Goal: Information Seeking & Learning: Learn about a topic

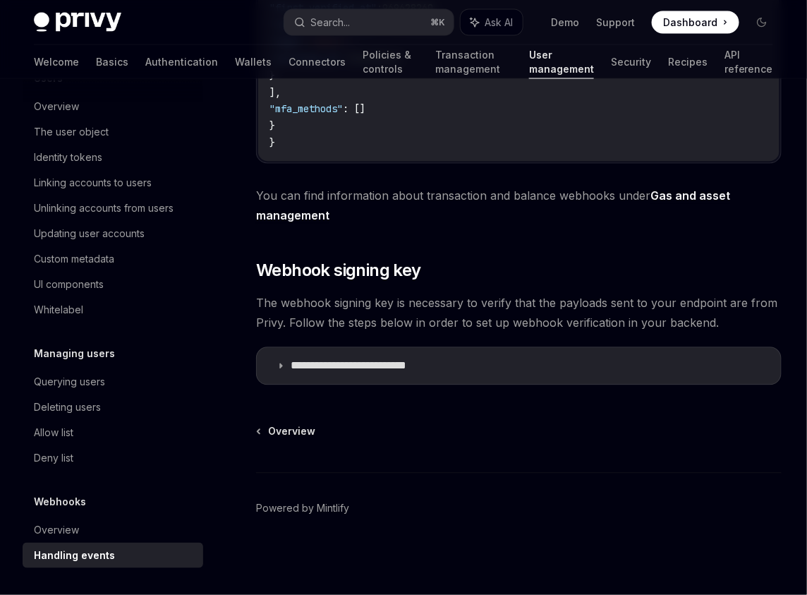
scroll to position [642, 0]
click at [363, 372] on p "**********" at bounding box center [370, 366] width 158 height 14
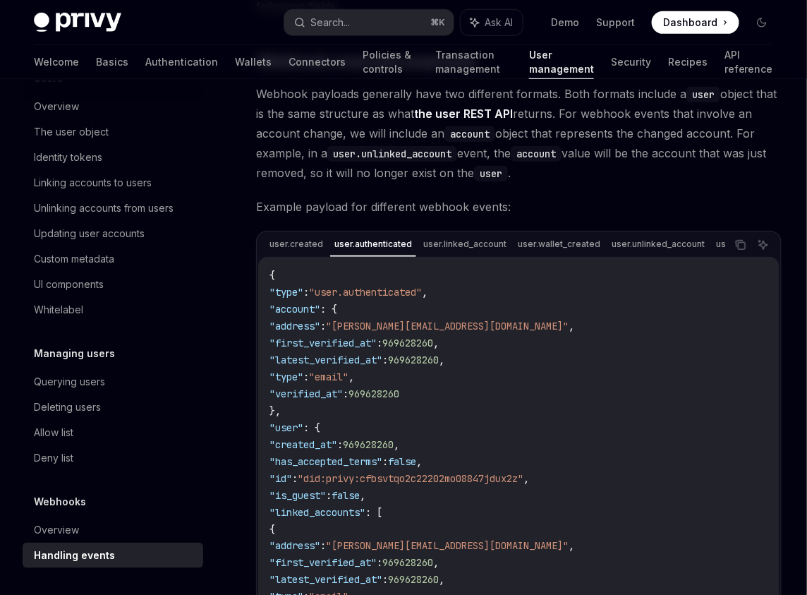
scroll to position [248, 0]
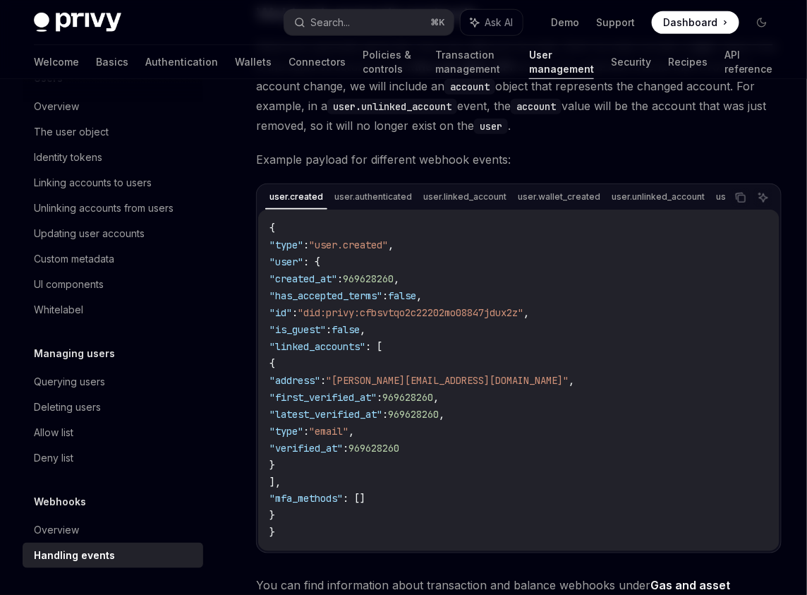
click at [351, 319] on span ""did:privy:cfbsvtqo2c22202mo08847jdux2z"" at bounding box center [411, 312] width 226 height 13
drag, startPoint x: 351, startPoint y: 320, endPoint x: 478, endPoint y: 318, distance: 127.7
click at [478, 318] on span ""did:privy:cfbsvtqo2c22202mo08847jdux2z"" at bounding box center [411, 312] width 226 height 13
click at [456, 343] on code "{ "type" : "user.created" , "user" : { "created_at" : 969628260 , "has_accepted…" at bounding box center [518, 380] width 499 height 322
click at [352, 317] on span ""did:privy:cfbsvtqo2c22202mo08847jdux2z"" at bounding box center [411, 312] width 226 height 13
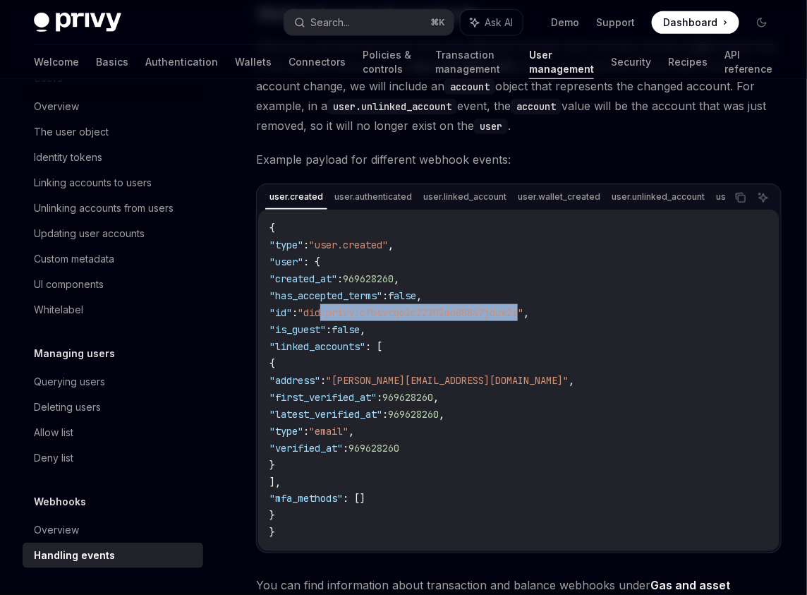
drag, startPoint x: 352, startPoint y: 317, endPoint x: 499, endPoint y: 325, distance: 146.9
click at [499, 325] on code "{ "type" : "user.created" , "user" : { "created_at" : 969628260 , "has_accepted…" at bounding box center [518, 380] width 499 height 322
click at [433, 403] on span "969628260" at bounding box center [407, 397] width 51 height 13
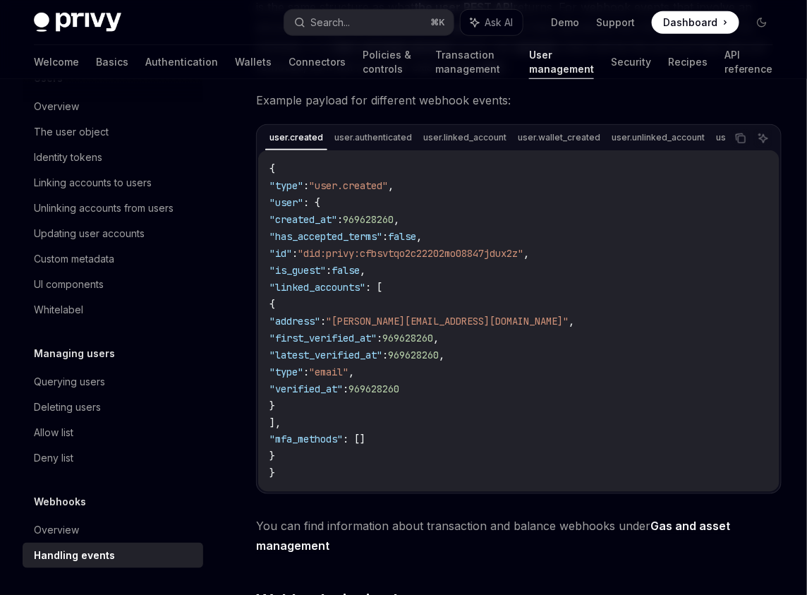
scroll to position [308, 0]
click at [377, 343] on span ""first_verified_at"" at bounding box center [322, 337] width 107 height 13
click at [433, 340] on span "969628260" at bounding box center [407, 337] width 51 height 13
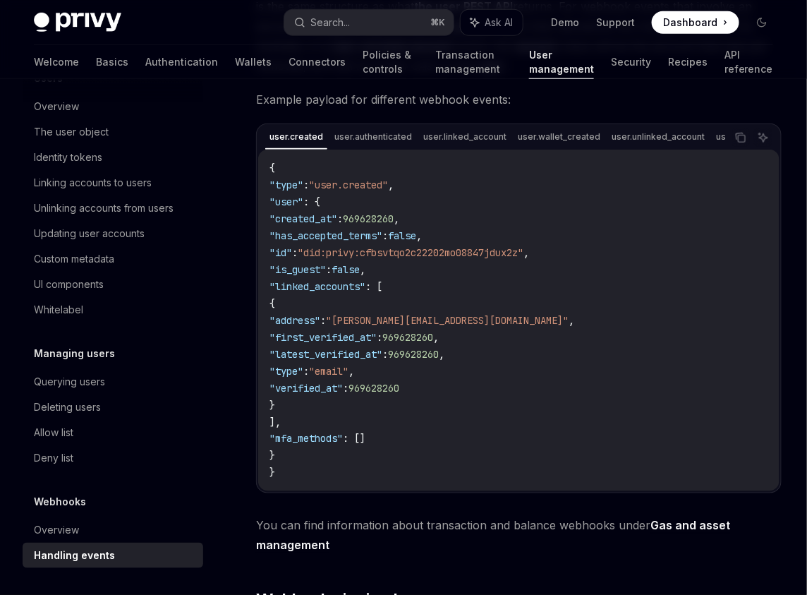
click at [405, 401] on code "{ "type" : "user.created" , "user" : { "created_at" : 969628260 , "has_accepted…" at bounding box center [518, 320] width 499 height 322
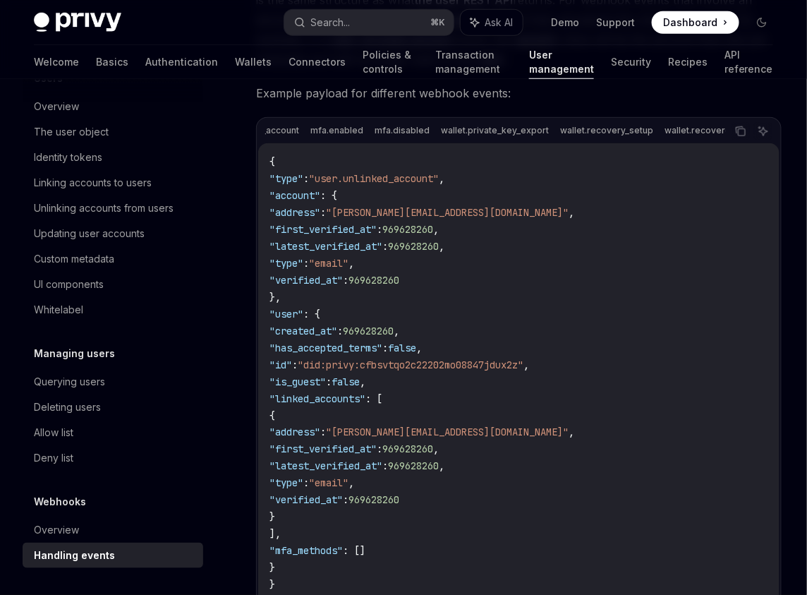
scroll to position [0, 633]
click at [599, 136] on div "user.created user.authenticated user.linked_account user.wallet_created user.un…" at bounding box center [495, 131] width 461 height 24
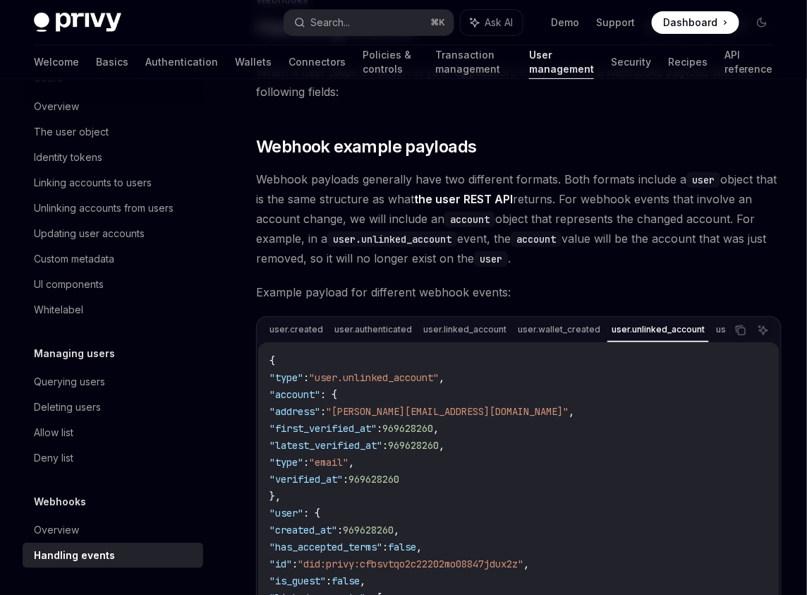
scroll to position [0, 0]
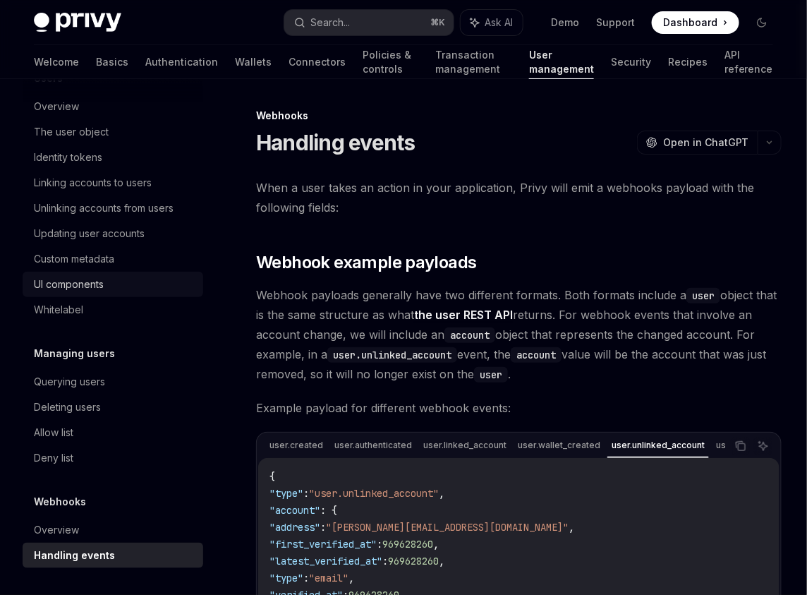
click at [95, 286] on div "UI components" at bounding box center [69, 284] width 70 height 17
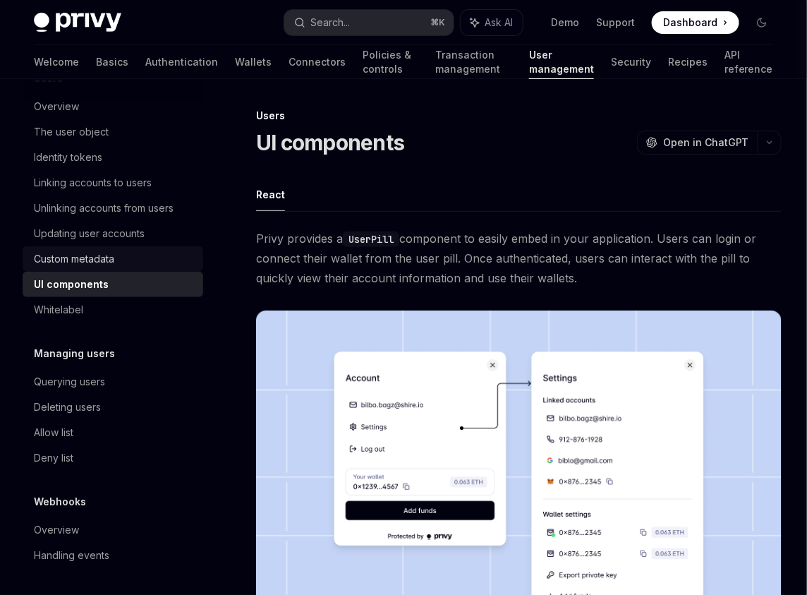
click at [125, 251] on div "Custom metadata" at bounding box center [114, 258] width 161 height 17
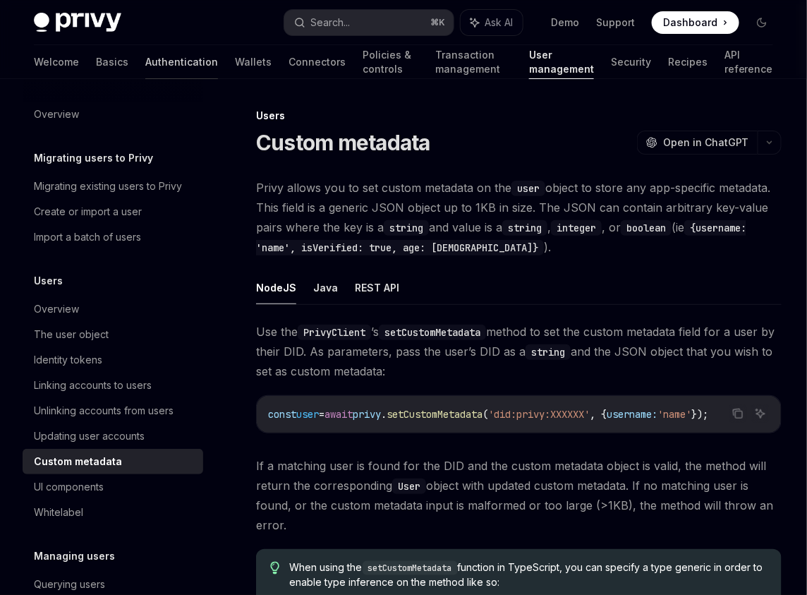
click at [145, 61] on link "Authentication" at bounding box center [181, 62] width 73 height 34
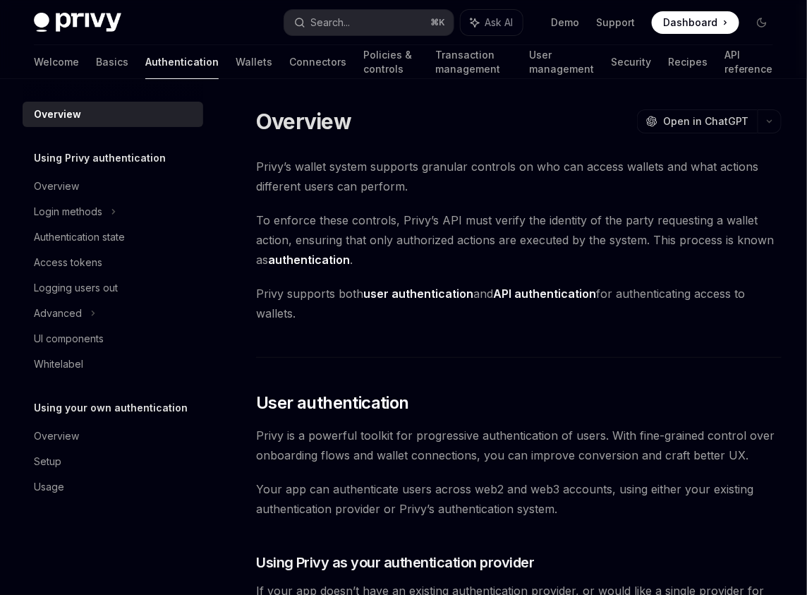
click at [68, 58] on div "Welcome Basics Authentication Wallets Connectors Policies & controls Transactio…" at bounding box center [403, 62] width 739 height 34
click at [164, 212] on div "Login methods" at bounding box center [113, 211] width 181 height 25
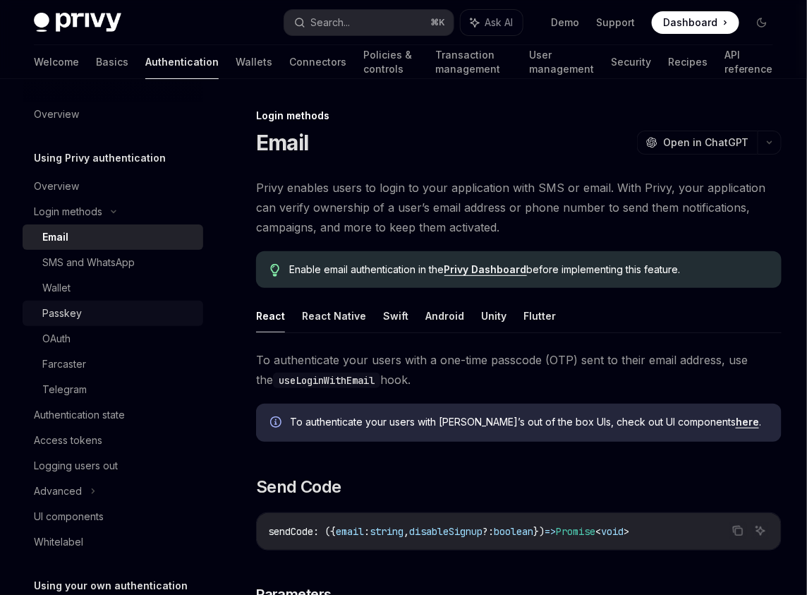
click at [166, 316] on div "Passkey" at bounding box center [118, 313] width 152 height 17
type textarea "*"
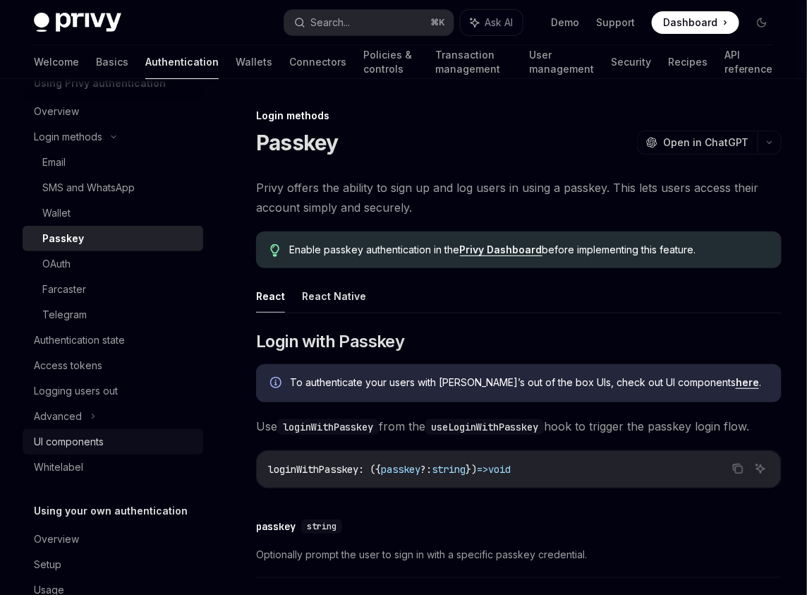
scroll to position [109, 0]
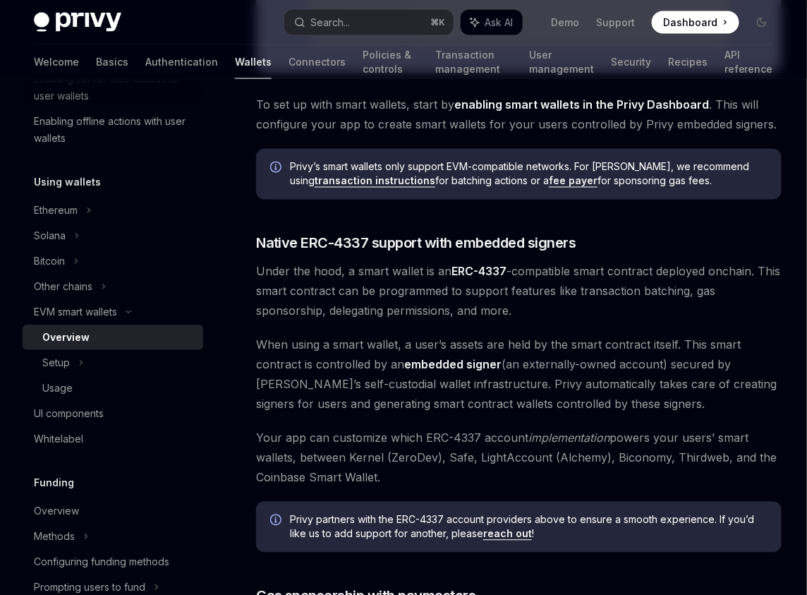
scroll to position [644, 0]
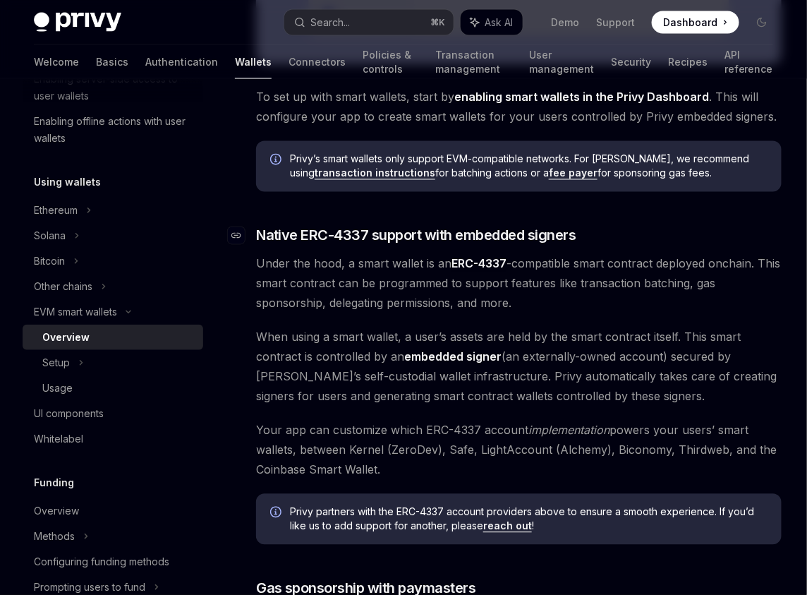
click at [276, 238] on span "Native ERC-4337 support with embedded signers" at bounding box center [416, 236] width 320 height 20
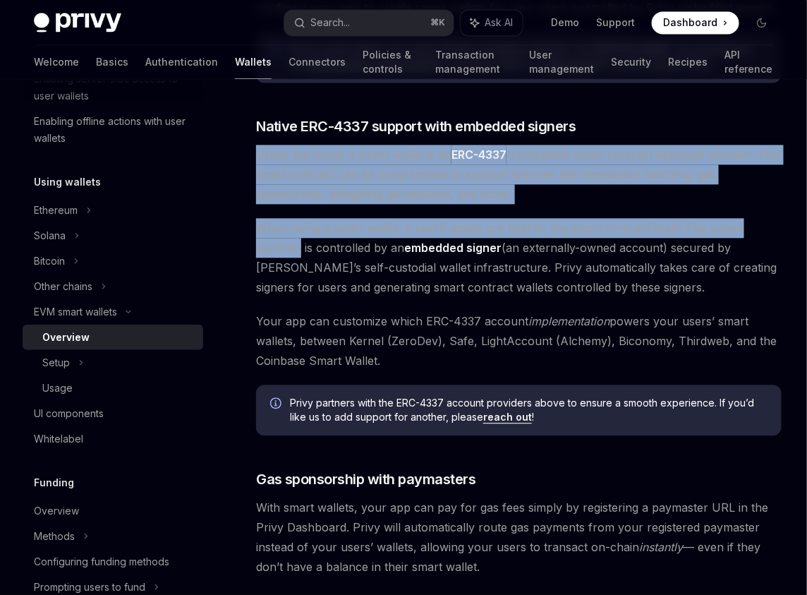
scroll to position [762, 0]
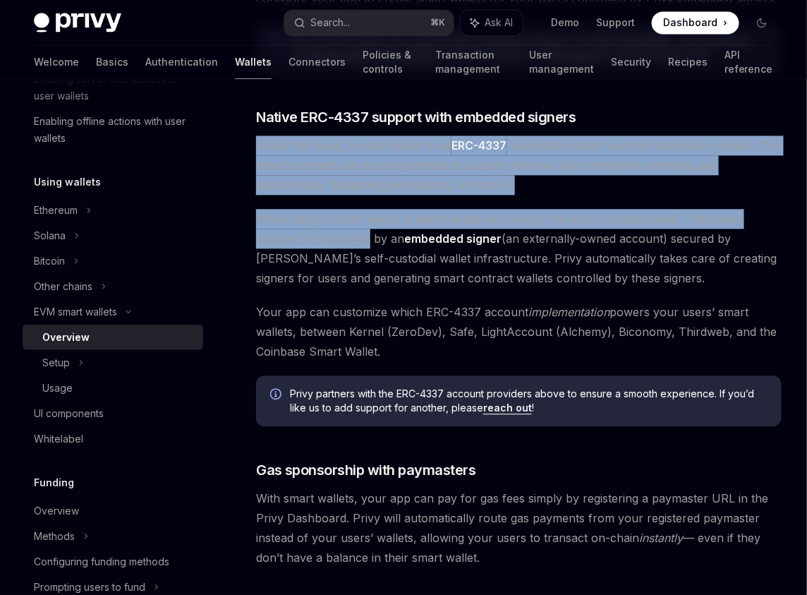
drag, startPoint x: 276, startPoint y: 238, endPoint x: 317, endPoint y: 246, distance: 41.8
click at [317, 246] on div "Privy makes it easy to create smart wallets for your users. Smart wallets are p…" at bounding box center [518, 61] width 525 height 1293
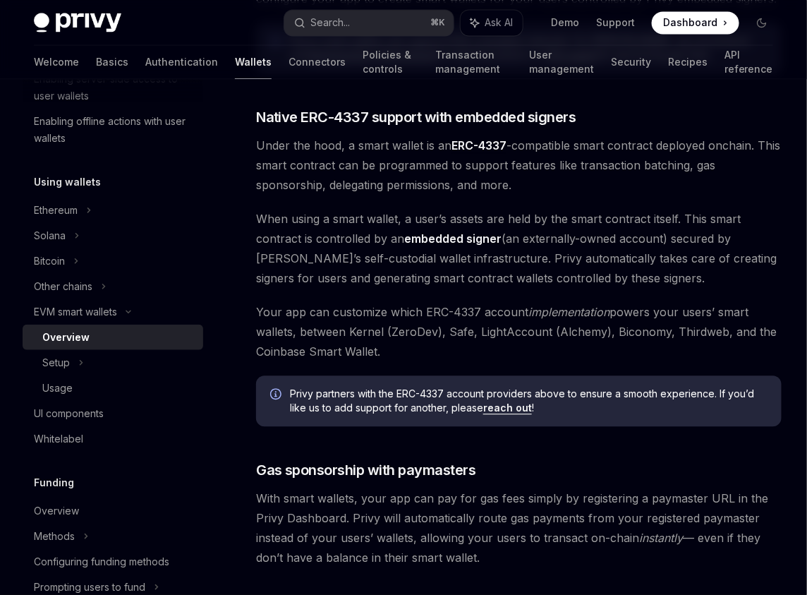
click at [335, 229] on span "When using a smart wallet, a user’s assets are held by the smart contract itsel…" at bounding box center [518, 248] width 525 height 79
click at [326, 212] on div at bounding box center [326, 212] width 0 height 0
click at [325, 135] on div "Privy makes it easy to create smart wallets for your users. Smart wallets are p…" at bounding box center [518, 61] width 525 height 1293
click at [314, 144] on span "Under the hood, a smart wallet is an ERC-4337 -compatible smart contract deploy…" at bounding box center [518, 164] width 525 height 59
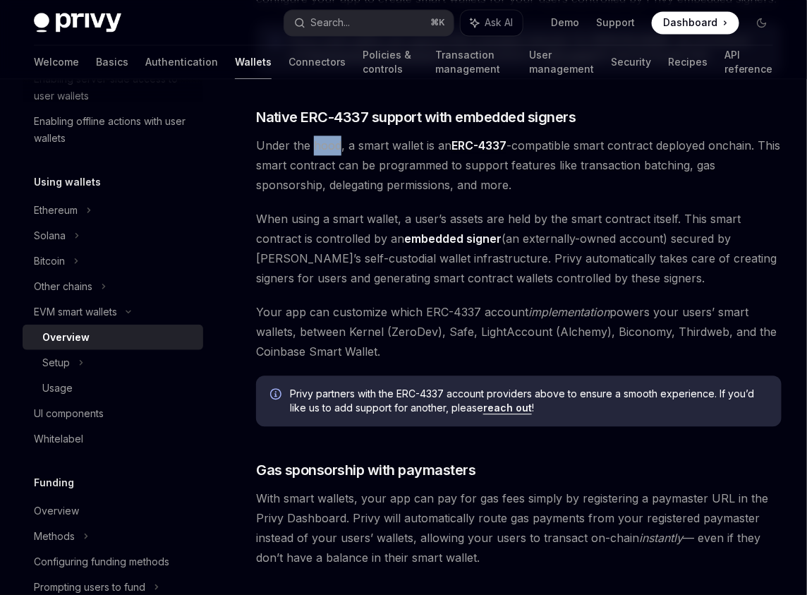
click at [314, 144] on span "Under the hood, a smart wallet is an ERC-4337 -compatible smart contract deploy…" at bounding box center [518, 164] width 525 height 59
type textarea "*"
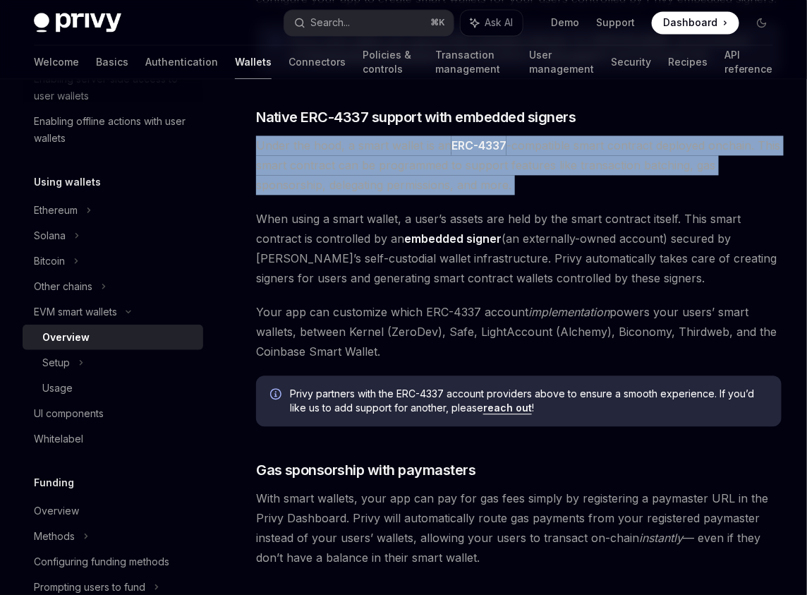
drag, startPoint x: 314, startPoint y: 144, endPoint x: 434, endPoint y: 167, distance: 122.8
click at [434, 165] on span "Under the hood, a smart wallet is an ERC-4337 -compatible smart contract deploy…" at bounding box center [518, 164] width 525 height 59
click at [452, 149] on link "ERC-4337" at bounding box center [478, 145] width 55 height 15
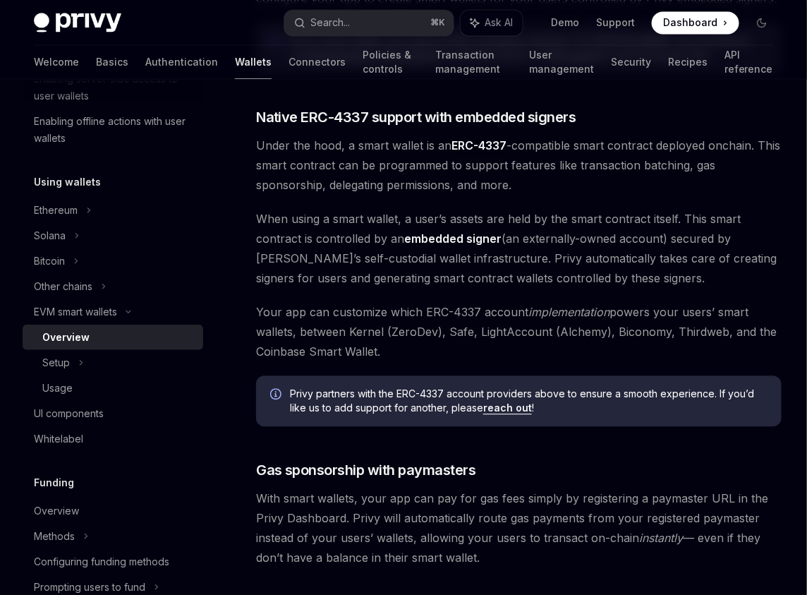
click at [409, 312] on span "Your app can customize which ERC-4337 account implementation powers your users’…" at bounding box center [518, 331] width 525 height 59
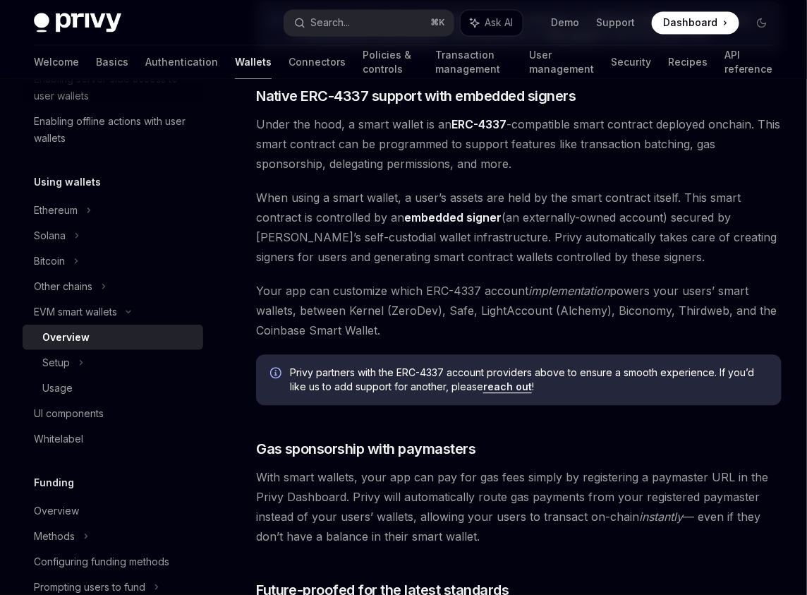
scroll to position [785, 0]
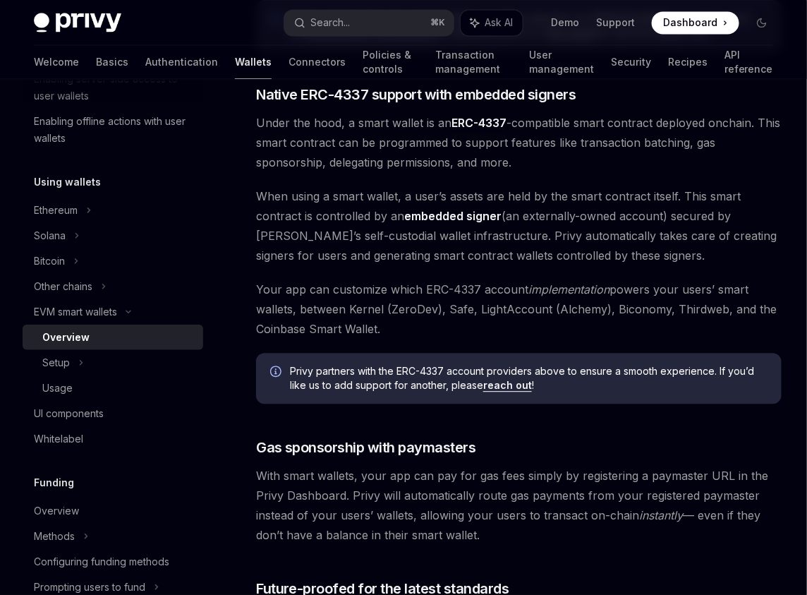
click at [518, 220] on span "When using a smart wallet, a user’s assets are held by the smart contract itsel…" at bounding box center [518, 225] width 525 height 79
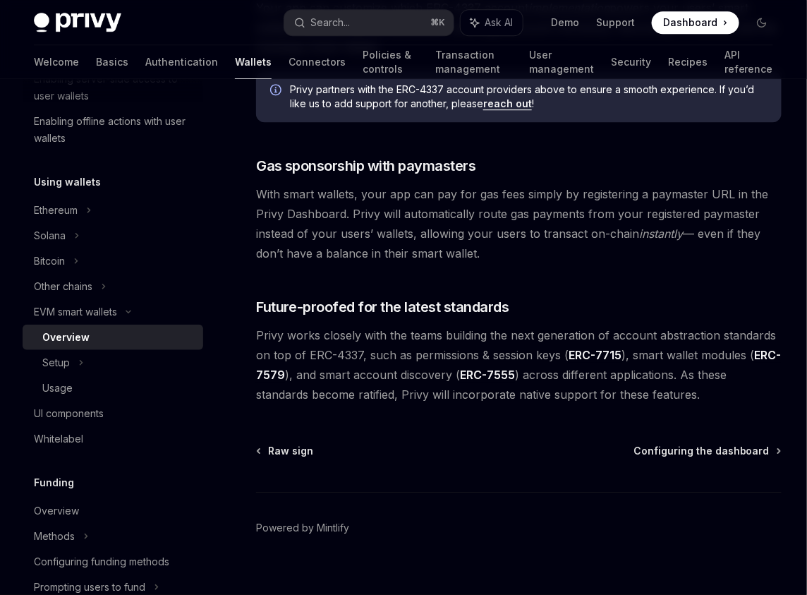
scroll to position [1085, 0]
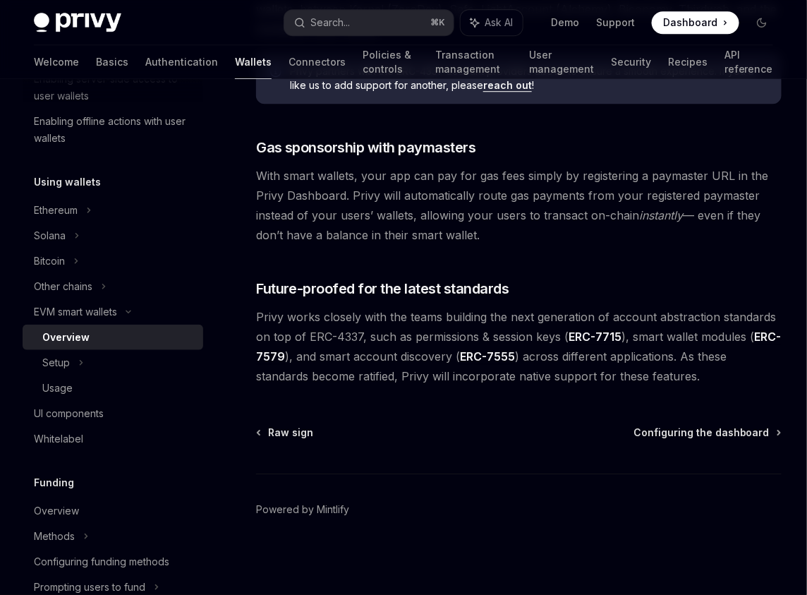
click at [490, 360] on link "ERC-7555" at bounding box center [487, 356] width 55 height 15
